Goal: Task Accomplishment & Management: Manage account settings

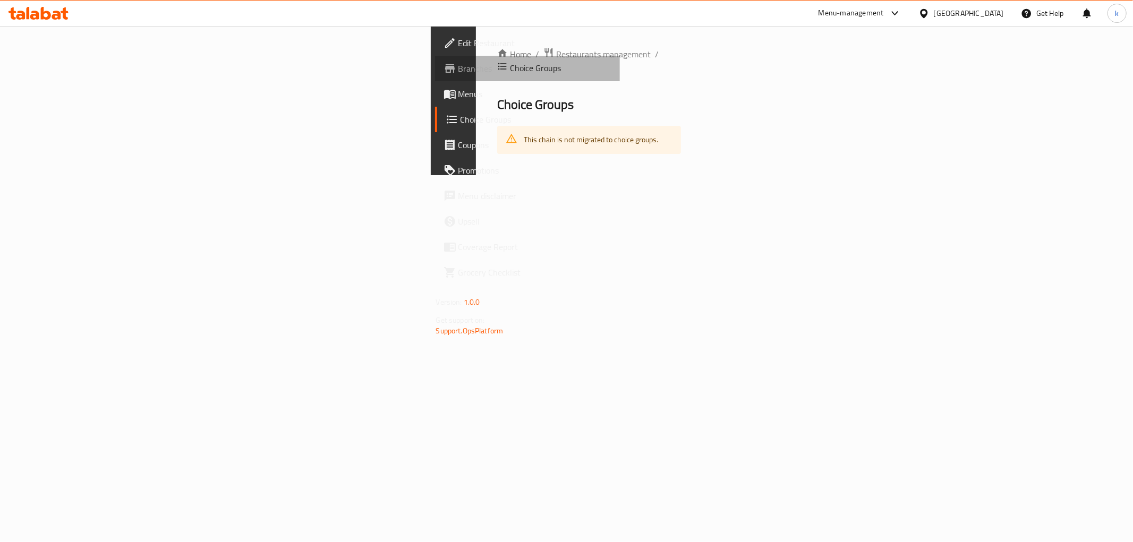
click at [458, 66] on span "Branches" at bounding box center [534, 68] width 153 height 13
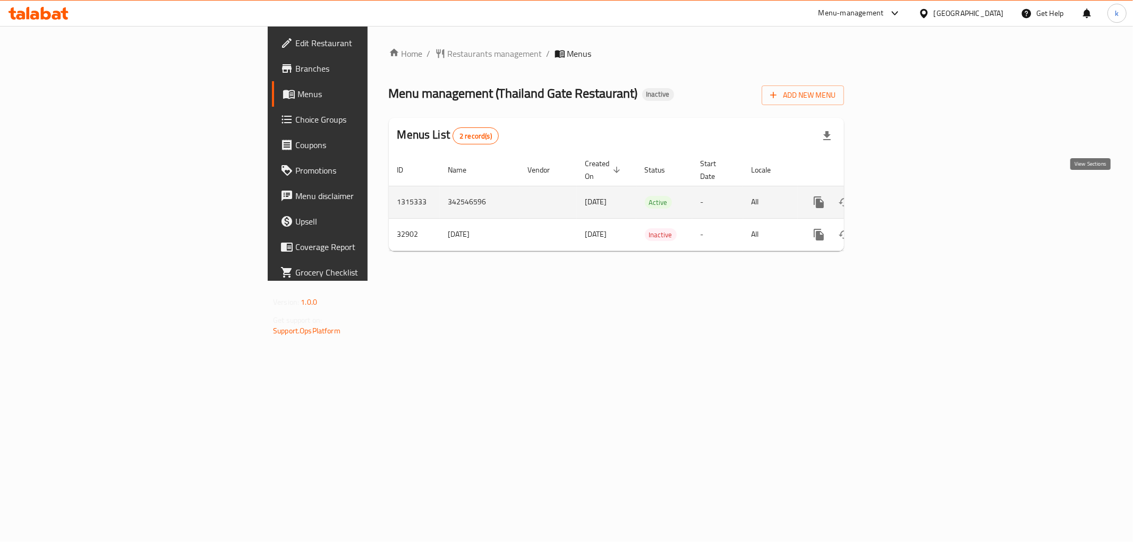
click at [902, 196] on icon "enhanced table" at bounding box center [895, 202] width 13 height 13
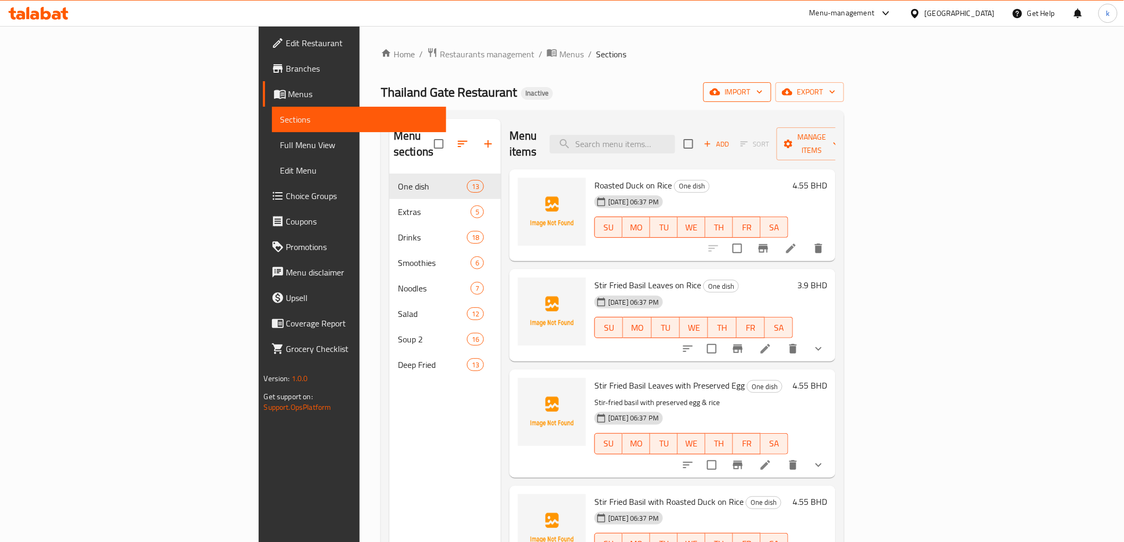
click at [762, 93] on span "import" at bounding box center [736, 91] width 51 height 13
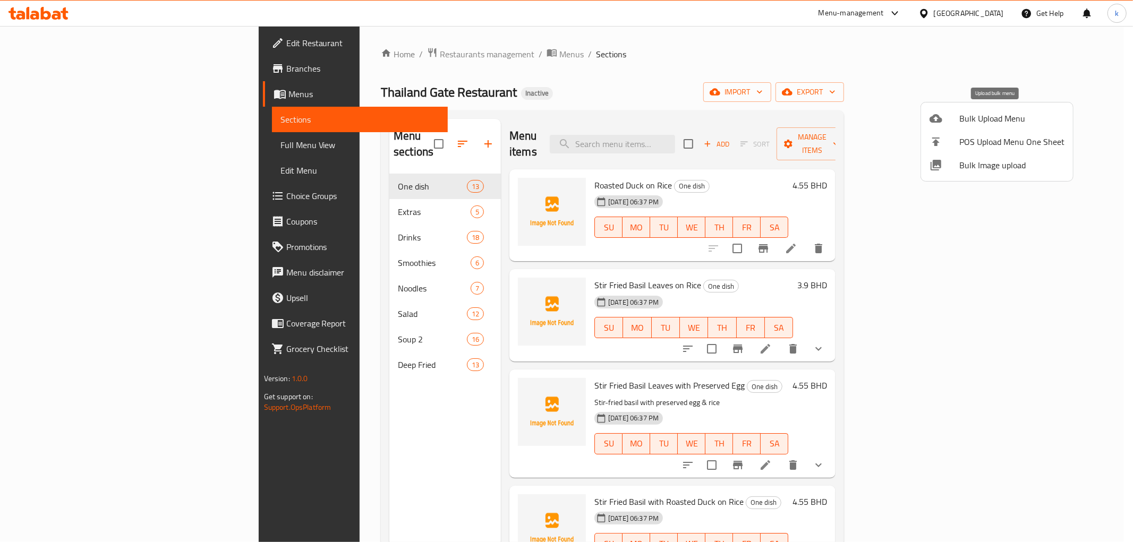
click at [980, 113] on span "Bulk Upload Menu" at bounding box center [1011, 118] width 105 height 13
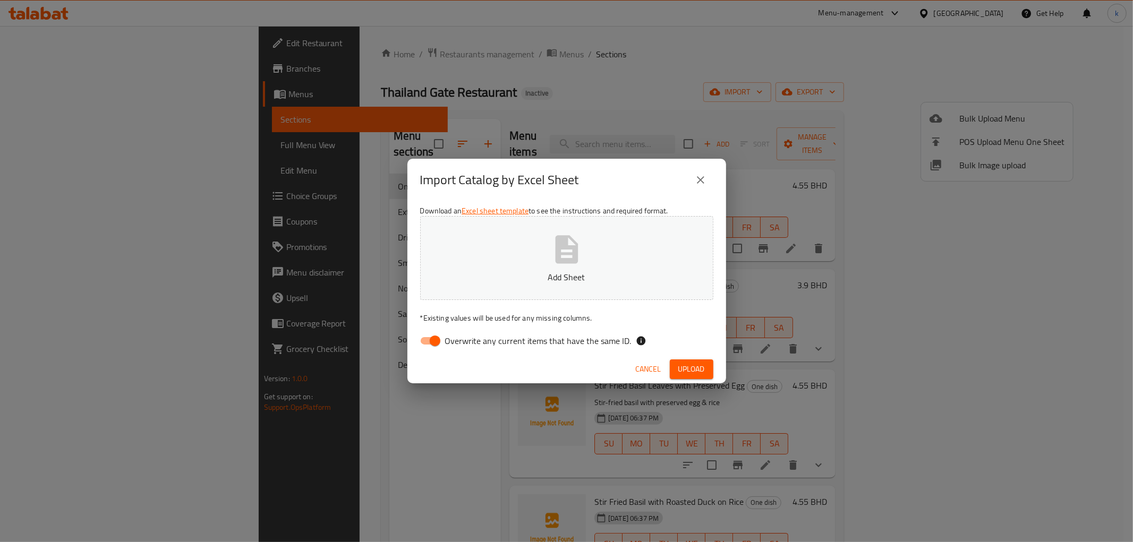
click at [433, 338] on input "Overwrite any current items that have the same ID." at bounding box center [435, 341] width 61 height 20
checkbox input "false"
click at [693, 373] on span "Upload" at bounding box center [691, 369] width 27 height 13
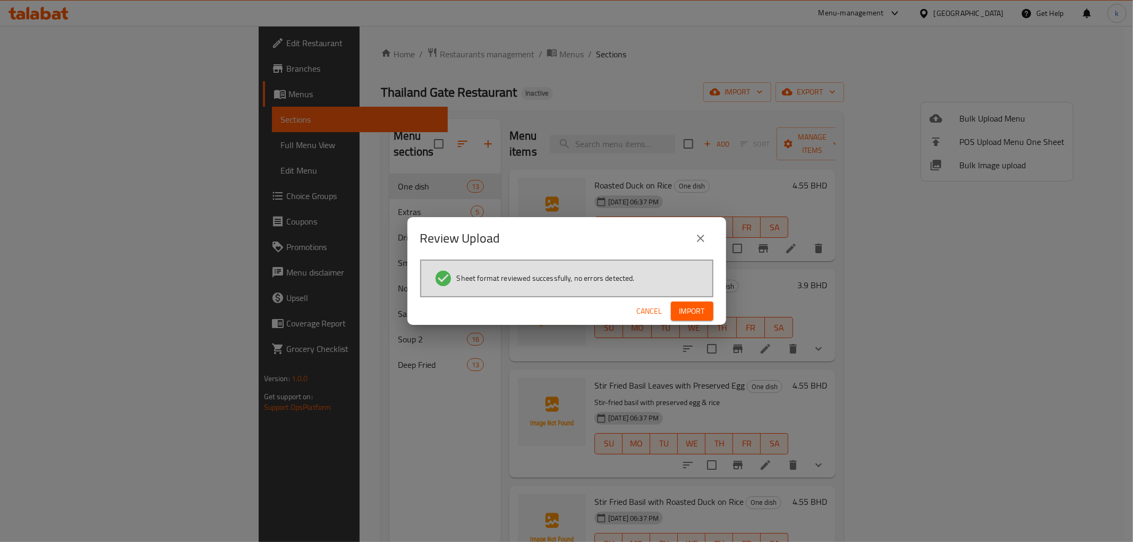
click at [683, 311] on span "Import" at bounding box center [691, 311] width 25 height 13
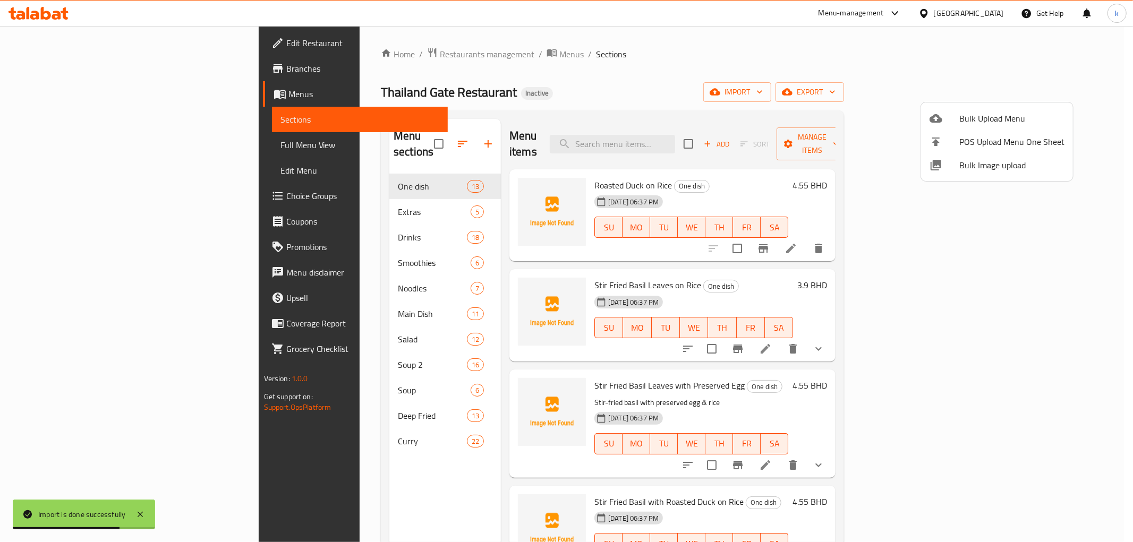
click at [73, 147] on div at bounding box center [566, 271] width 1133 height 542
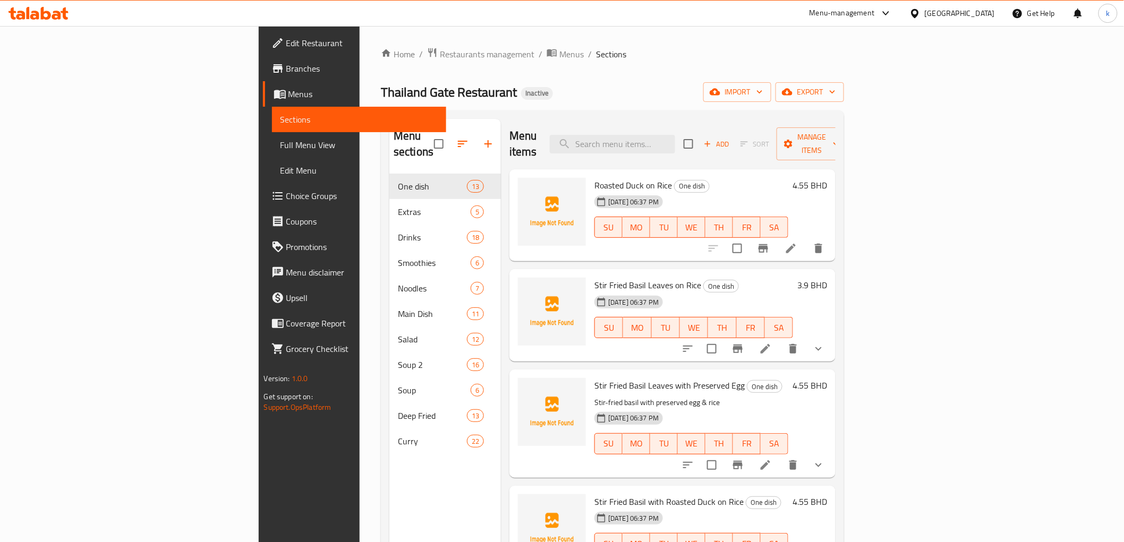
click at [280, 142] on span "Full Menu View" at bounding box center [358, 145] width 157 height 13
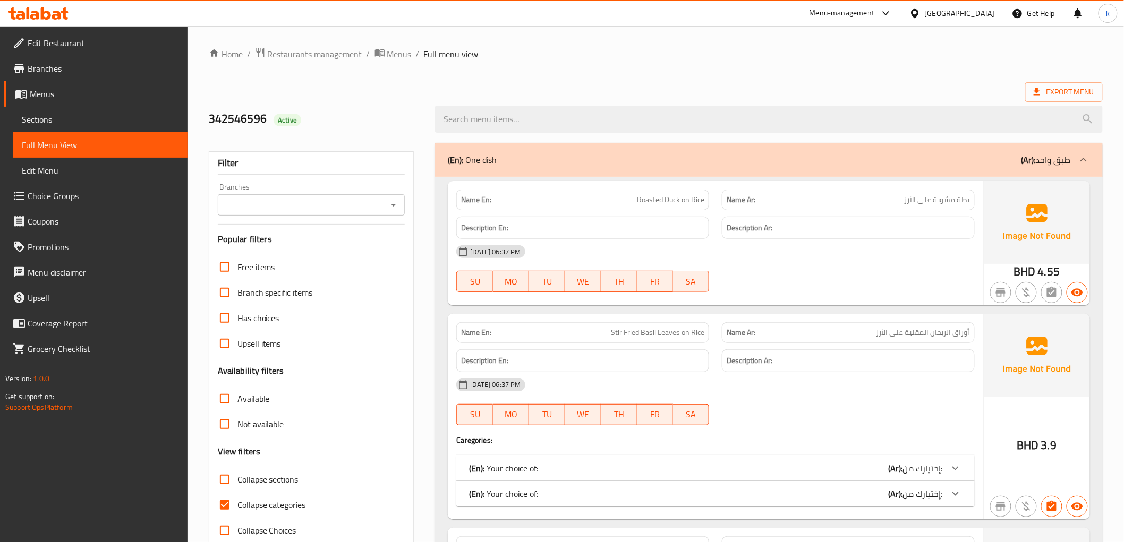
click at [230, 482] on input "Collapse sections" at bounding box center [224, 479] width 25 height 25
checkbox input "true"
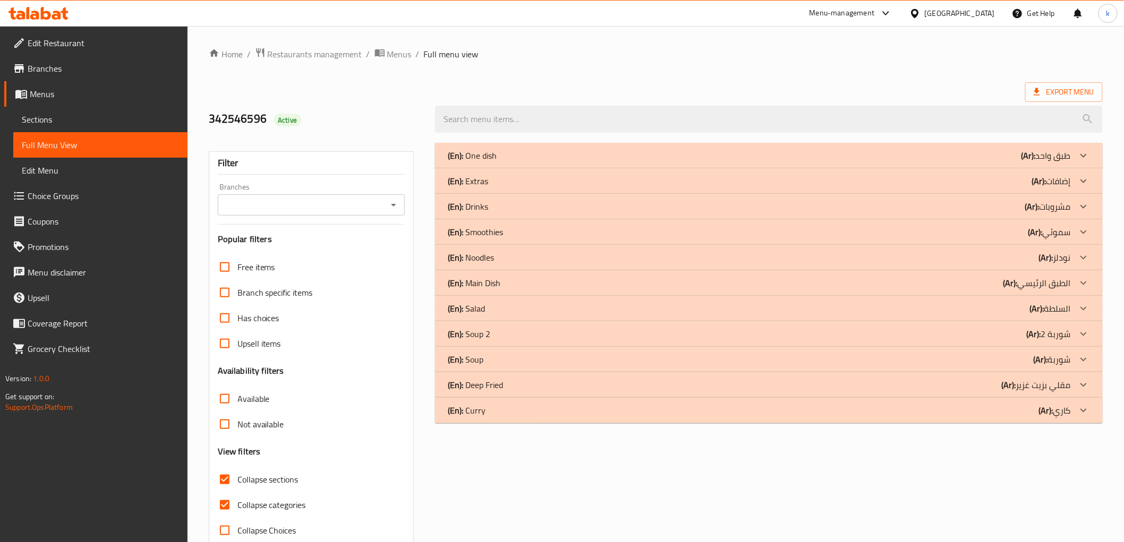
click at [578, 286] on div "(En): Main Dish (Ar): الطبق الرئيسي" at bounding box center [759, 283] width 622 height 13
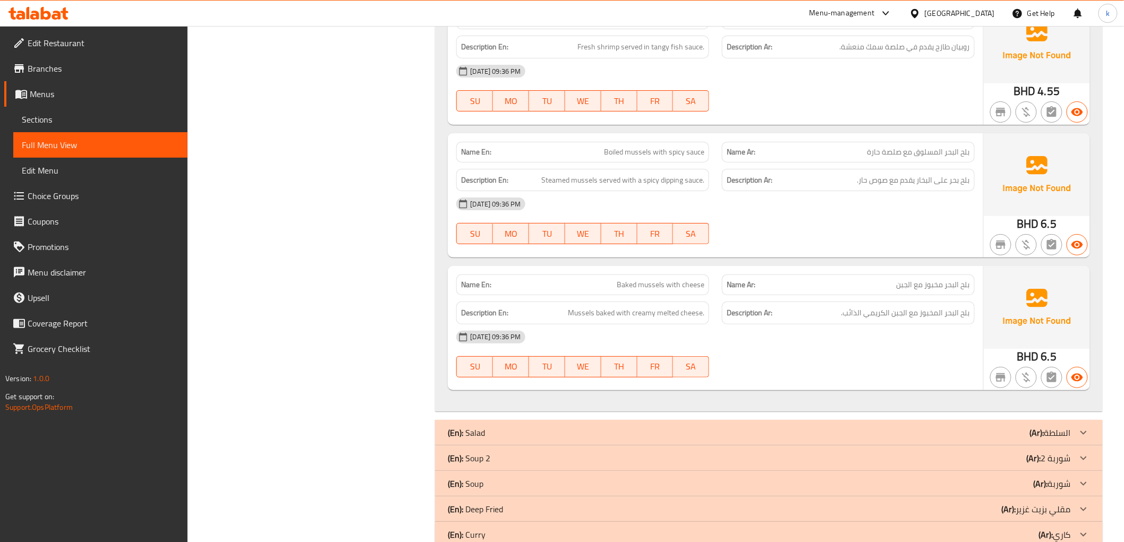
scroll to position [1680, 0]
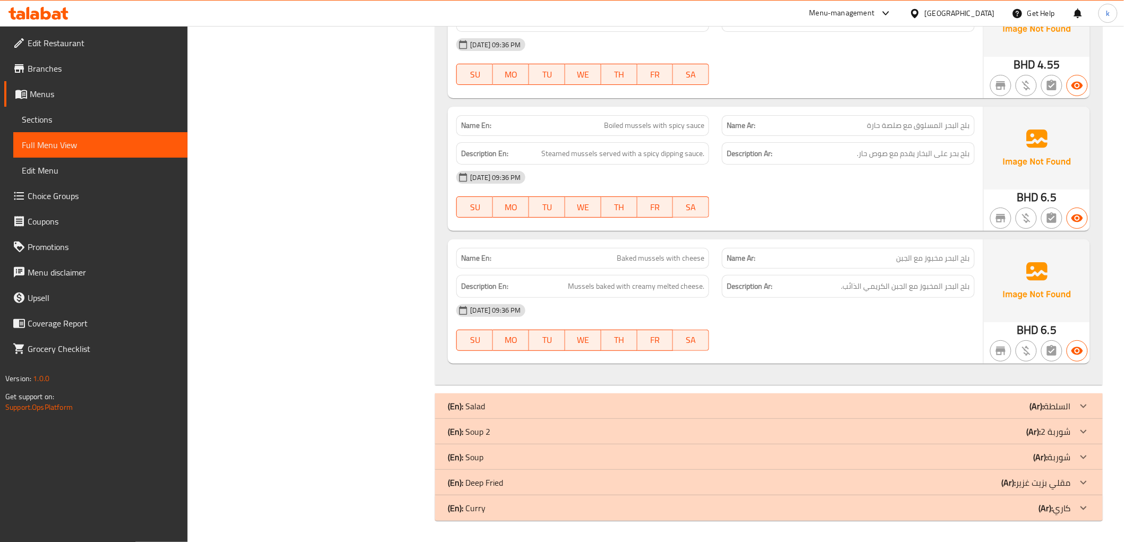
click at [538, 457] on div "(En): Soup (Ar): شوربة" at bounding box center [759, 457] width 622 height 13
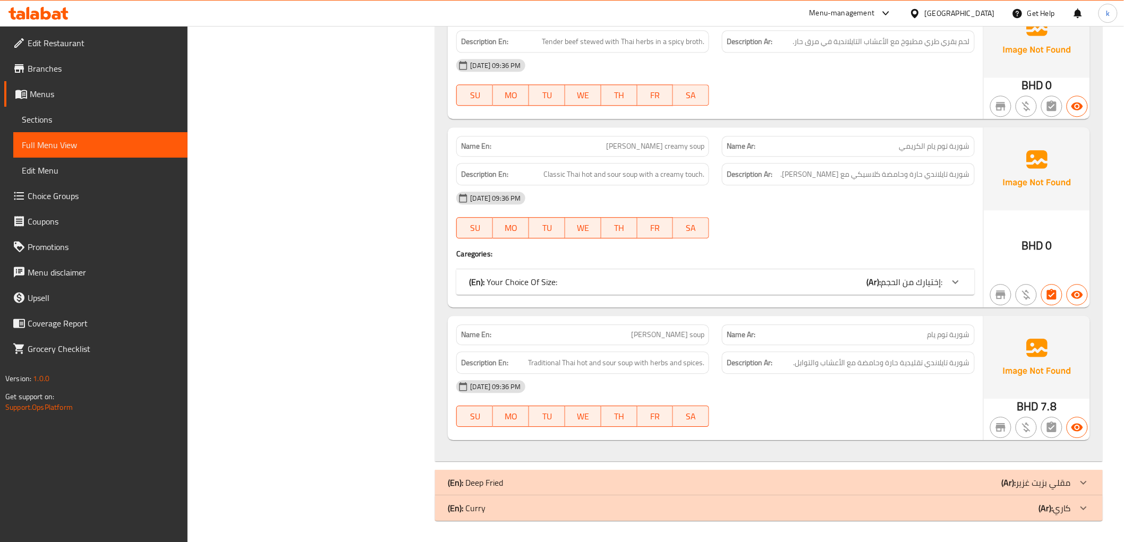
scroll to position [2768, 0]
click at [559, 514] on div "(En): Curry (Ar): كاري" at bounding box center [768, 507] width 667 height 25
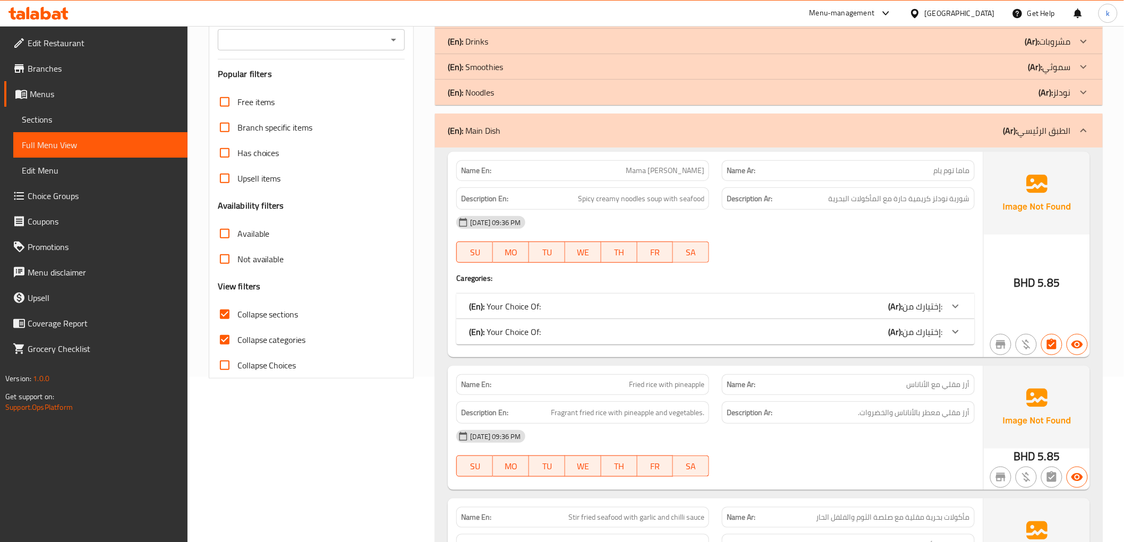
scroll to position [177, 0]
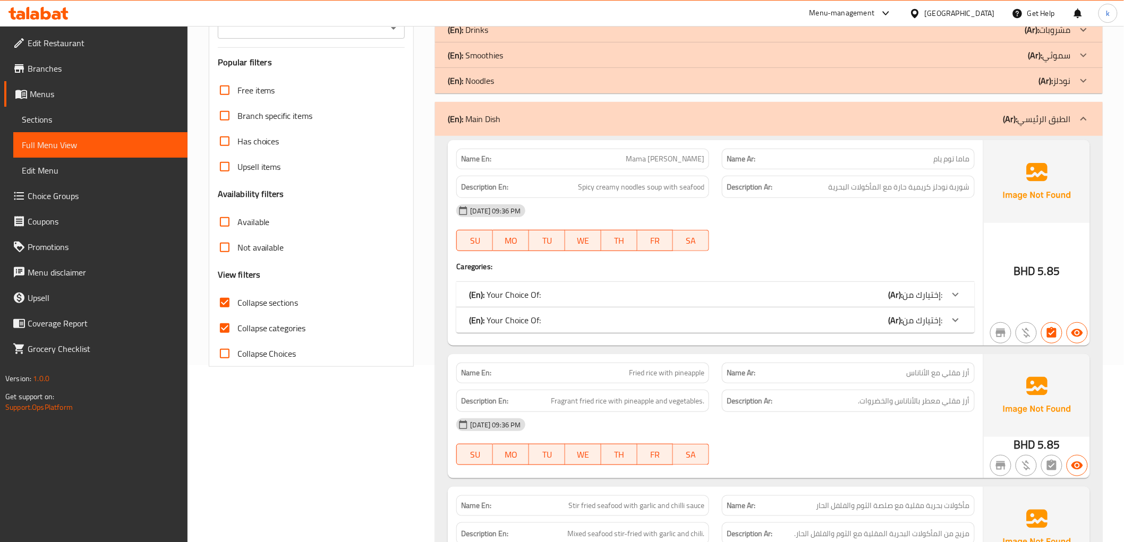
click at [260, 327] on span "Collapse categories" at bounding box center [271, 328] width 68 height 13
click at [237, 327] on input "Collapse categories" at bounding box center [224, 327] width 25 height 25
checkbox input "false"
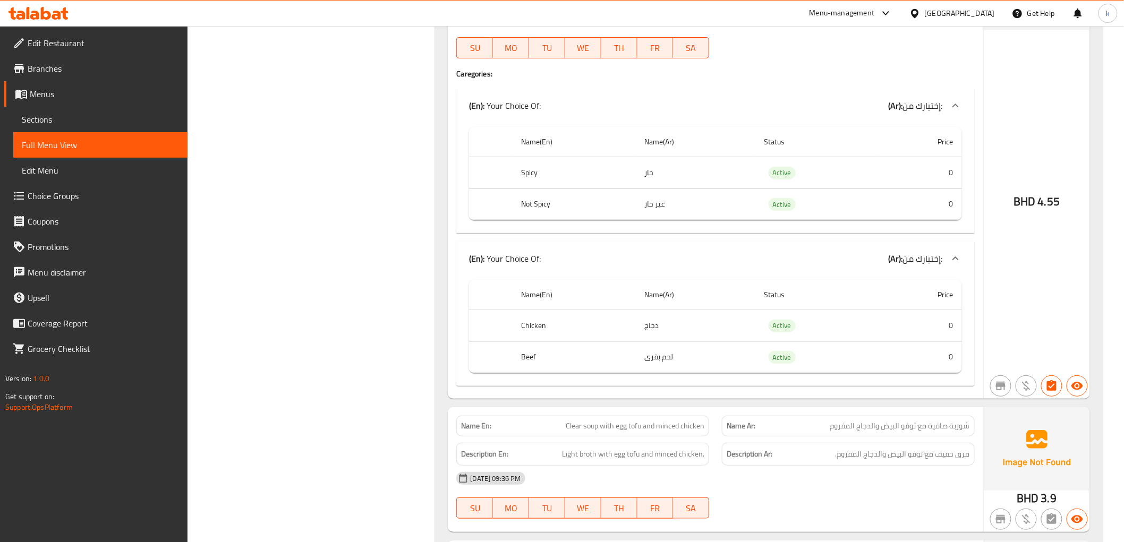
scroll to position [27, 0]
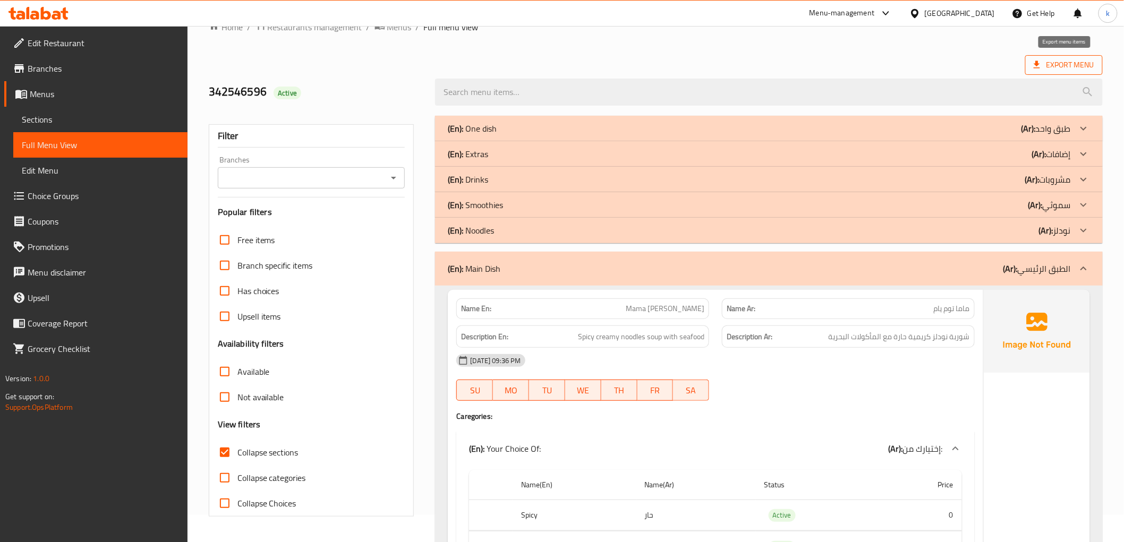
click at [1048, 64] on span "Export Menu" at bounding box center [1063, 64] width 61 height 13
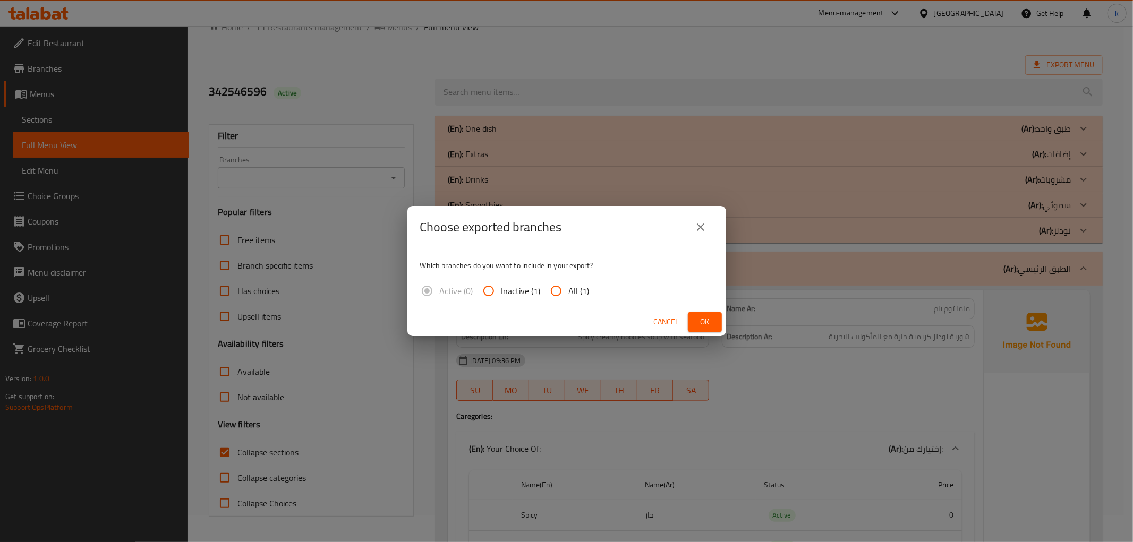
click at [567, 285] on input "All (1)" at bounding box center [555, 290] width 25 height 25
radio input "true"
click at [700, 323] on span "Ok" at bounding box center [704, 321] width 17 height 13
